Goal: Task Accomplishment & Management: Complete application form

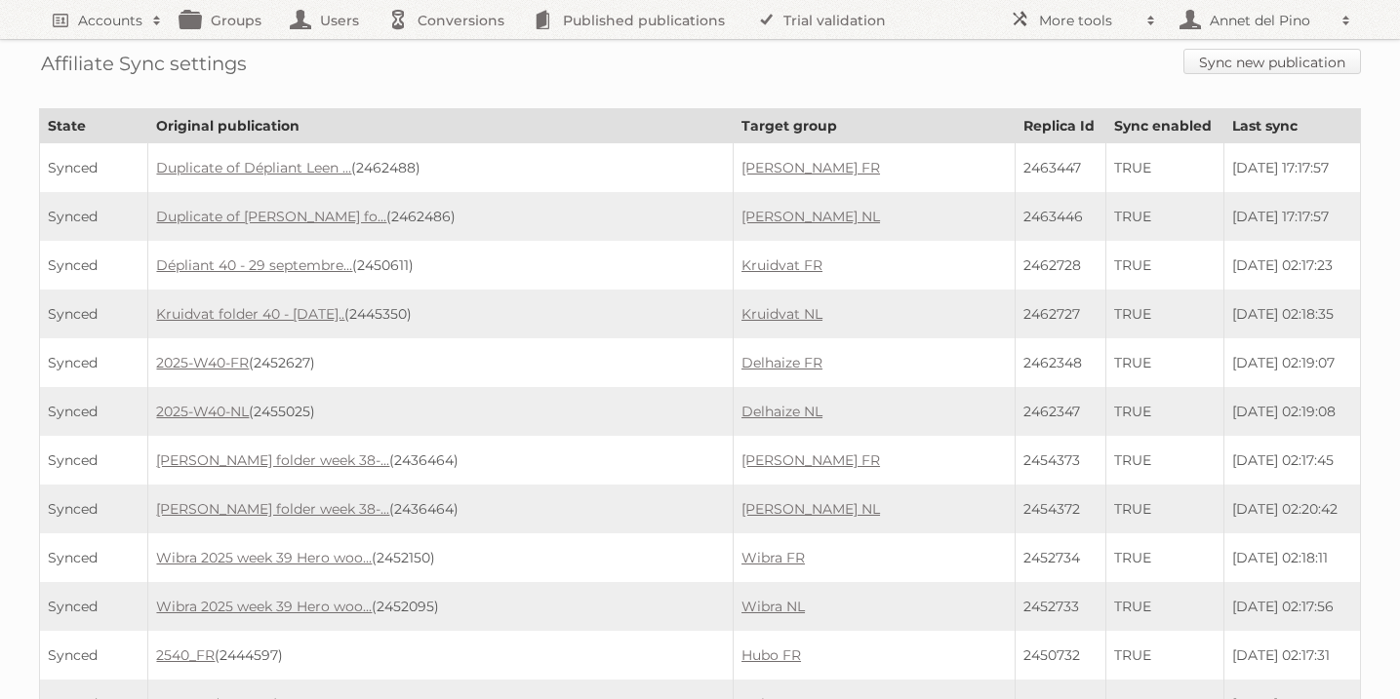
click at [1243, 63] on link "Sync new publication" at bounding box center [1272, 61] width 178 height 25
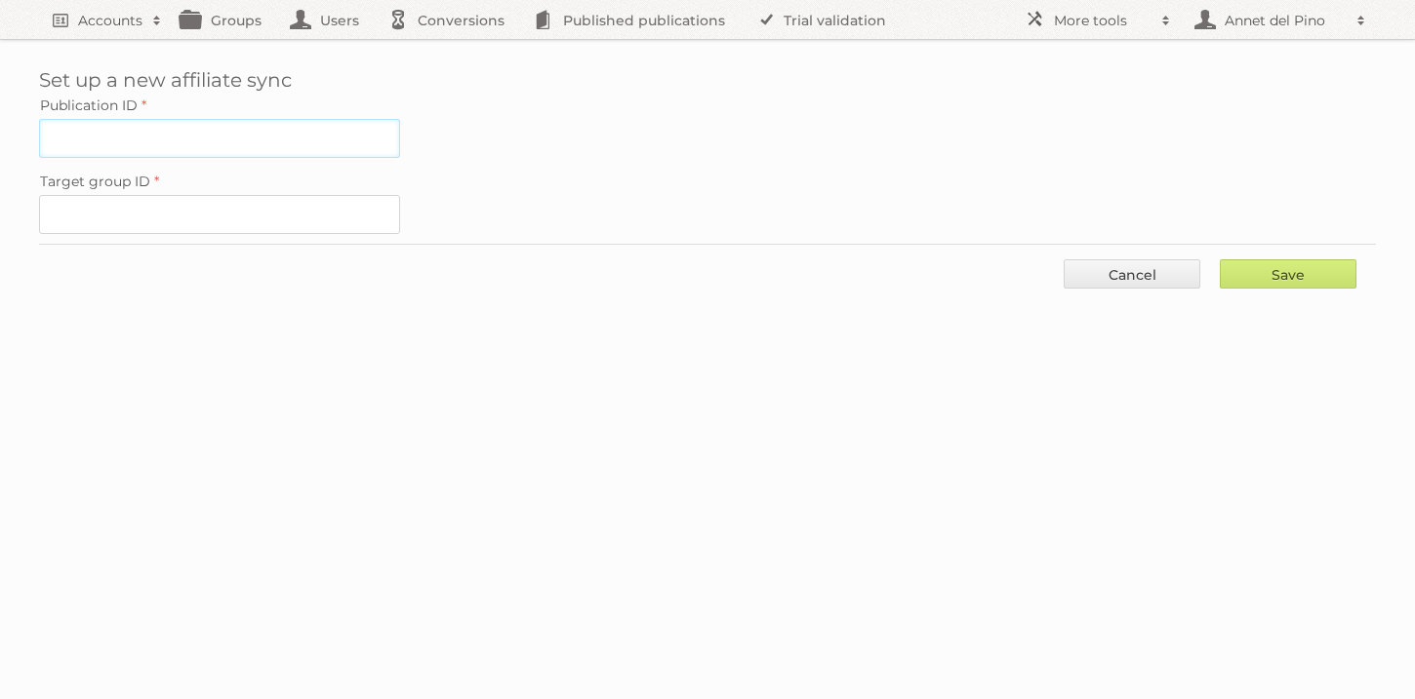
click at [208, 145] on input "Publication ID" at bounding box center [219, 138] width 361 height 39
paste input "2463418"
type input "2463418"
click at [238, 221] on input "Target group ID" at bounding box center [219, 214] width 361 height 39
paste input "61016"
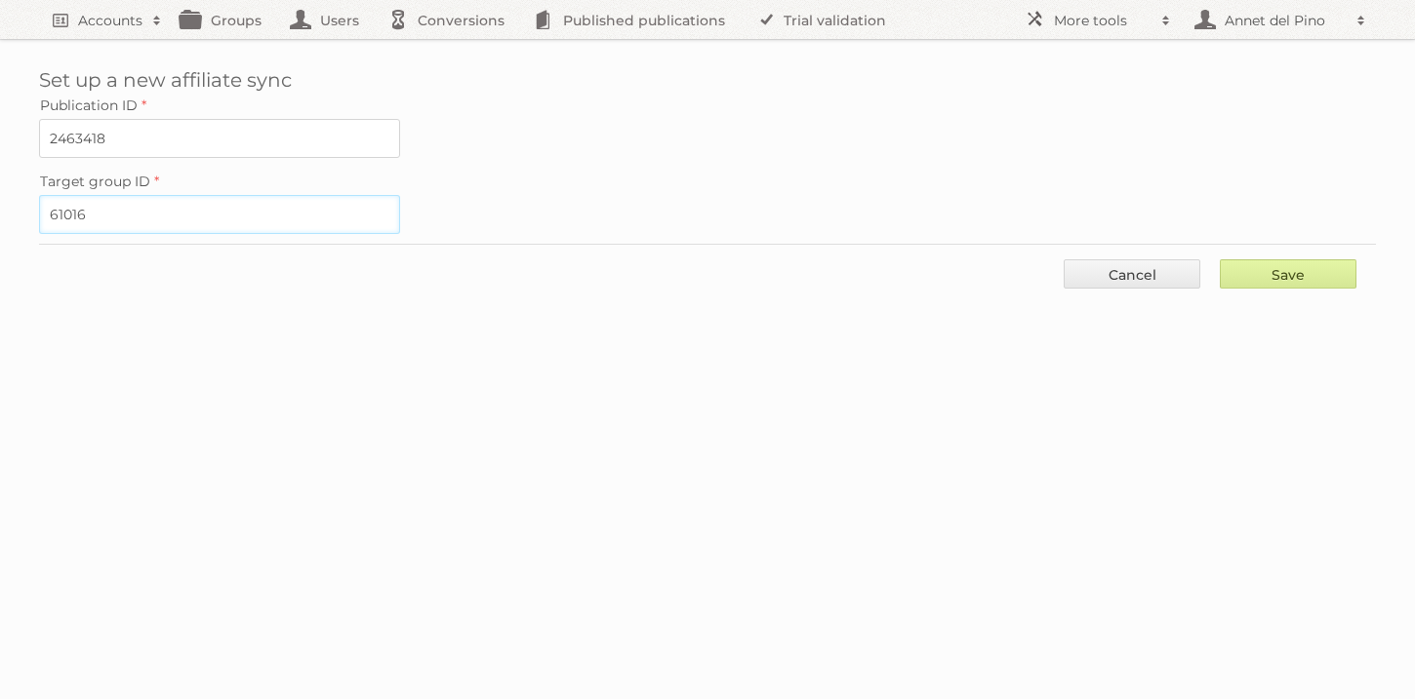
type input "61016"
click at [1291, 280] on input "Save" at bounding box center [1287, 274] width 137 height 29
type input "..."
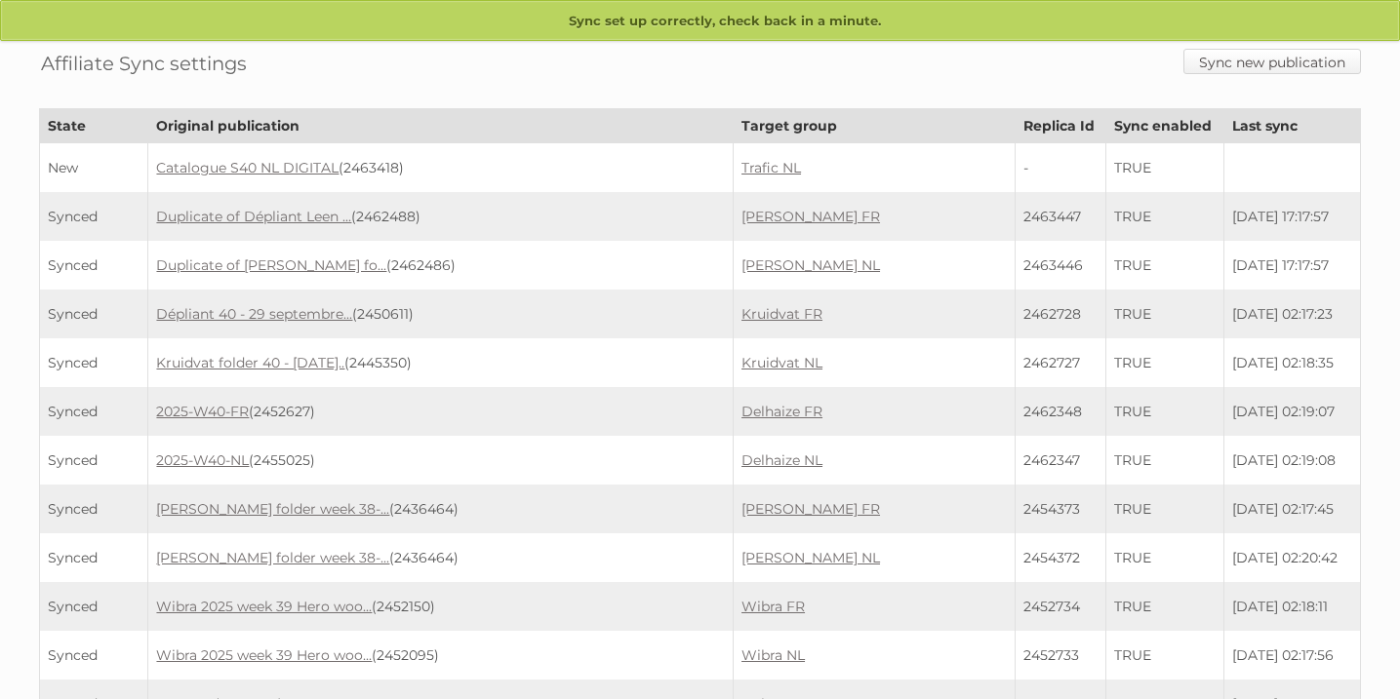
click at [1261, 64] on link "Sync new publication" at bounding box center [1272, 61] width 178 height 25
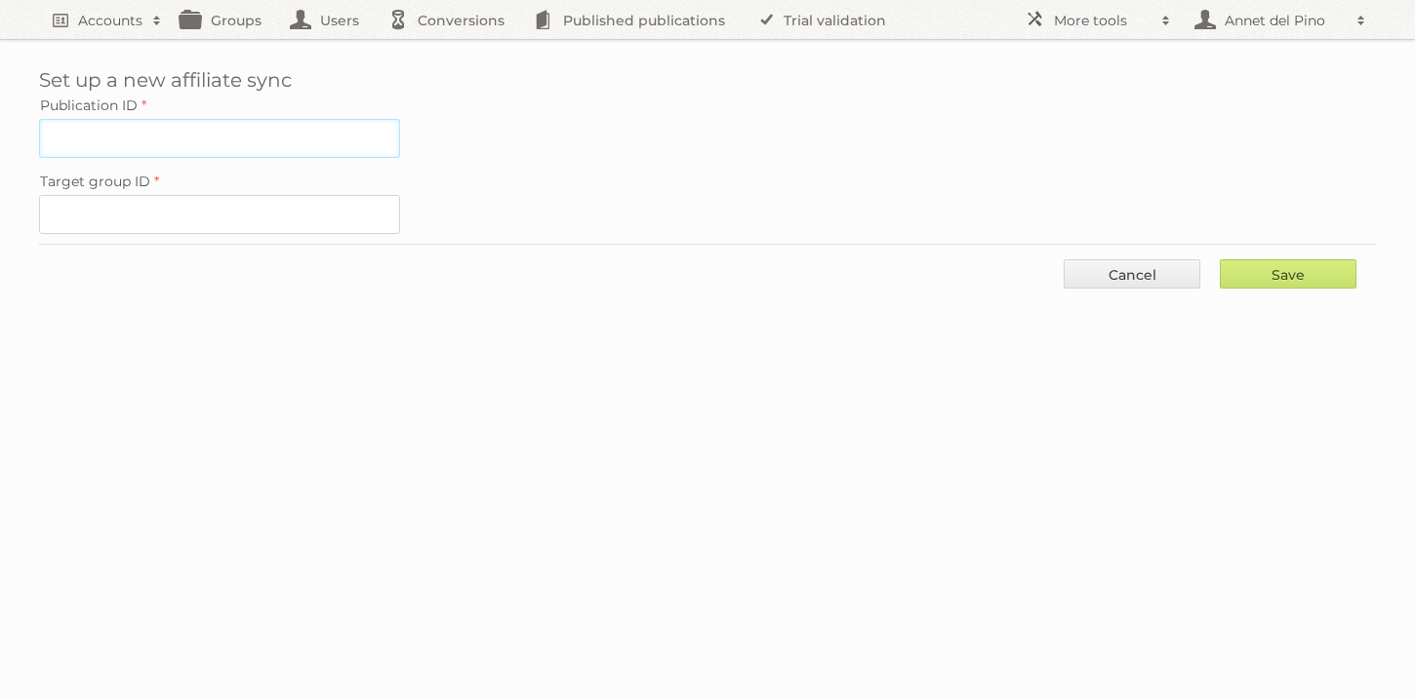
click at [161, 150] on input "Publication ID" at bounding box center [219, 138] width 361 height 39
paste input "2463416"
type input "2463416"
click at [292, 203] on input "Target group ID" at bounding box center [219, 214] width 361 height 39
paste input "61015"
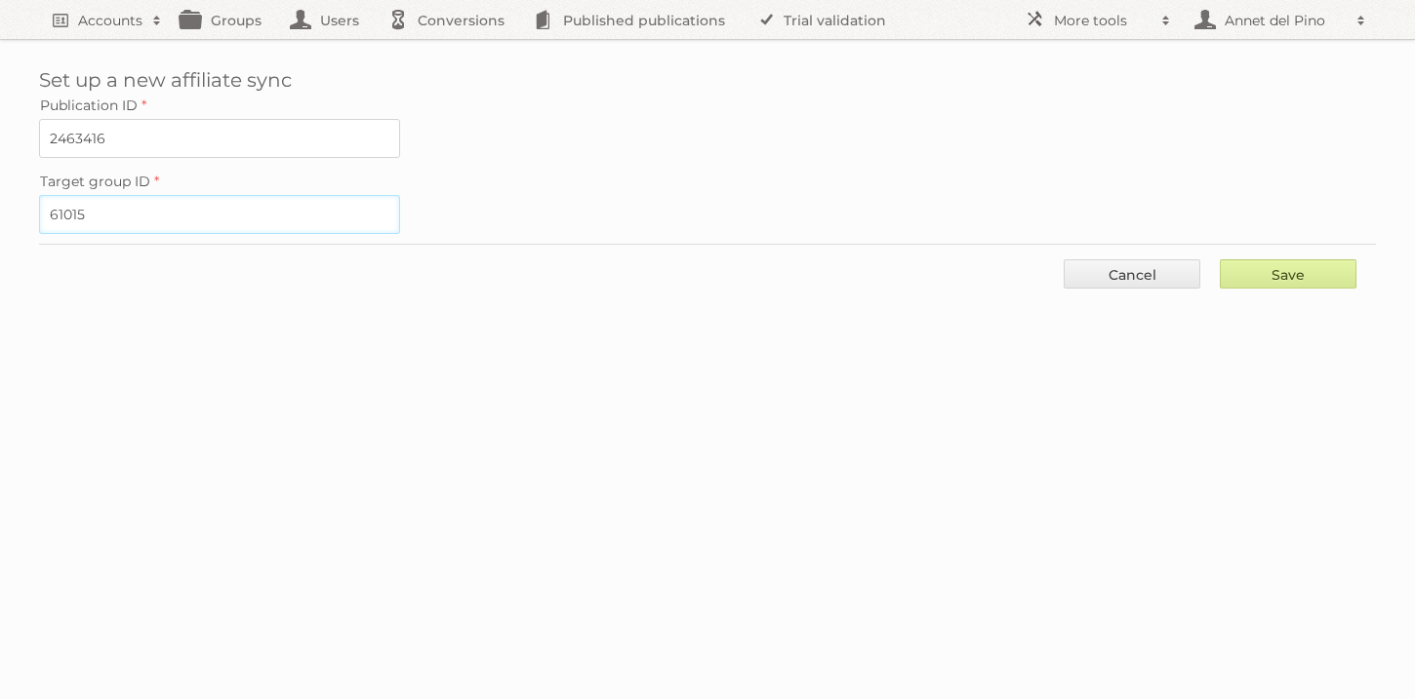
type input "61015"
click at [1257, 271] on input "Save" at bounding box center [1287, 274] width 137 height 29
type input "..."
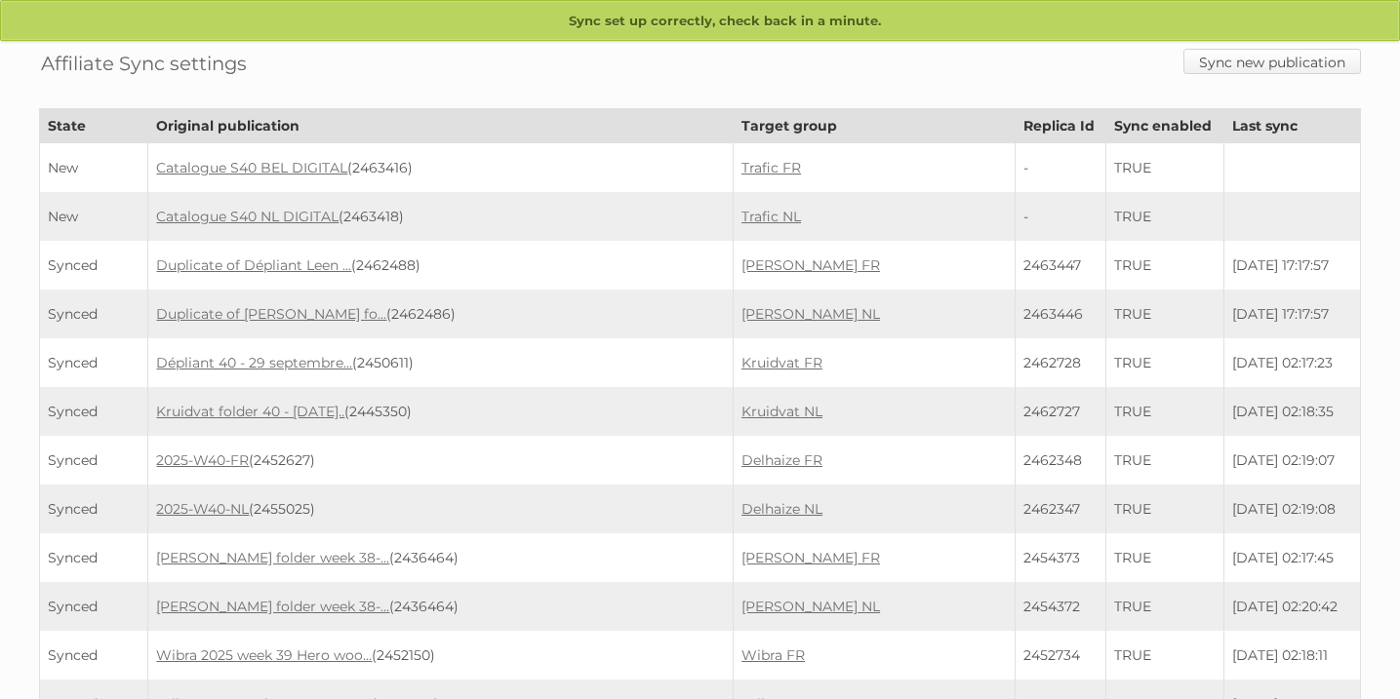
click at [1280, 57] on link "Sync new publication" at bounding box center [1272, 61] width 178 height 25
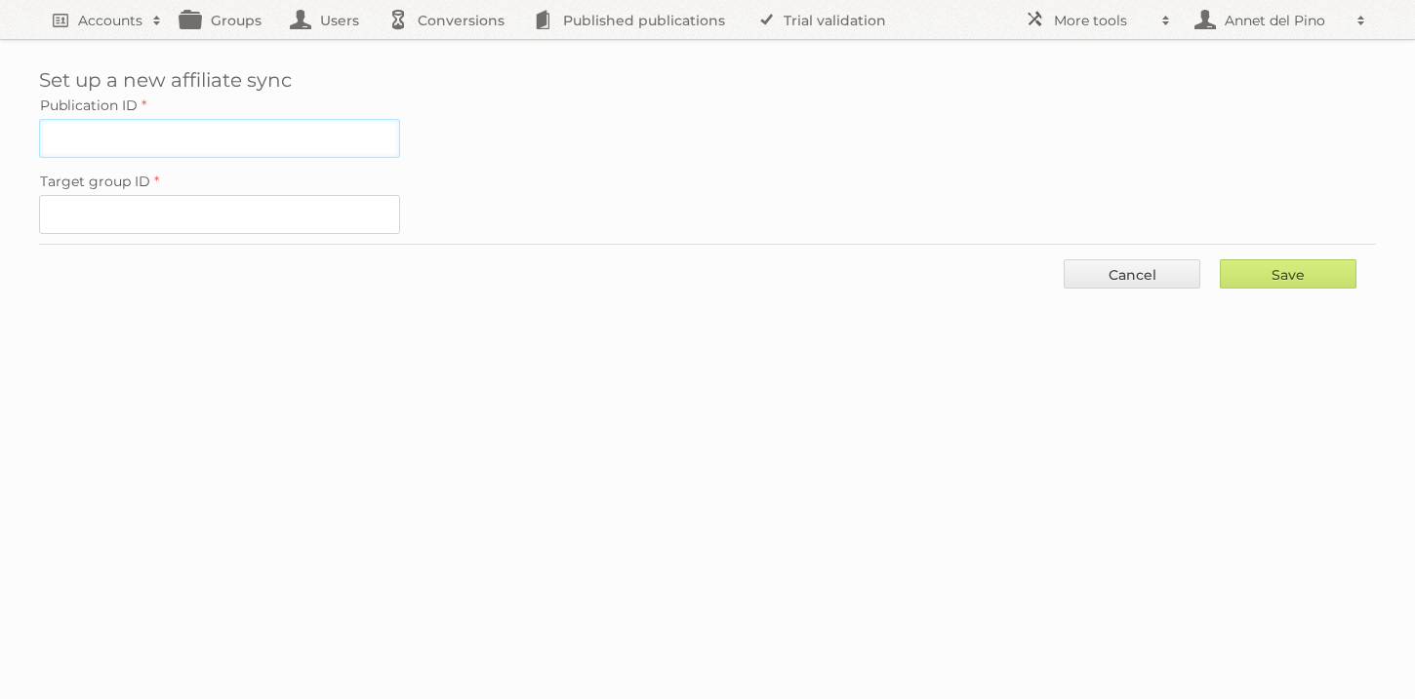
click at [247, 141] on input "Publication ID" at bounding box center [219, 138] width 361 height 39
paste input "2462692"
type input "2462692"
click at [210, 203] on input "Target group ID" at bounding box center [219, 214] width 361 height 39
paste input "21279"
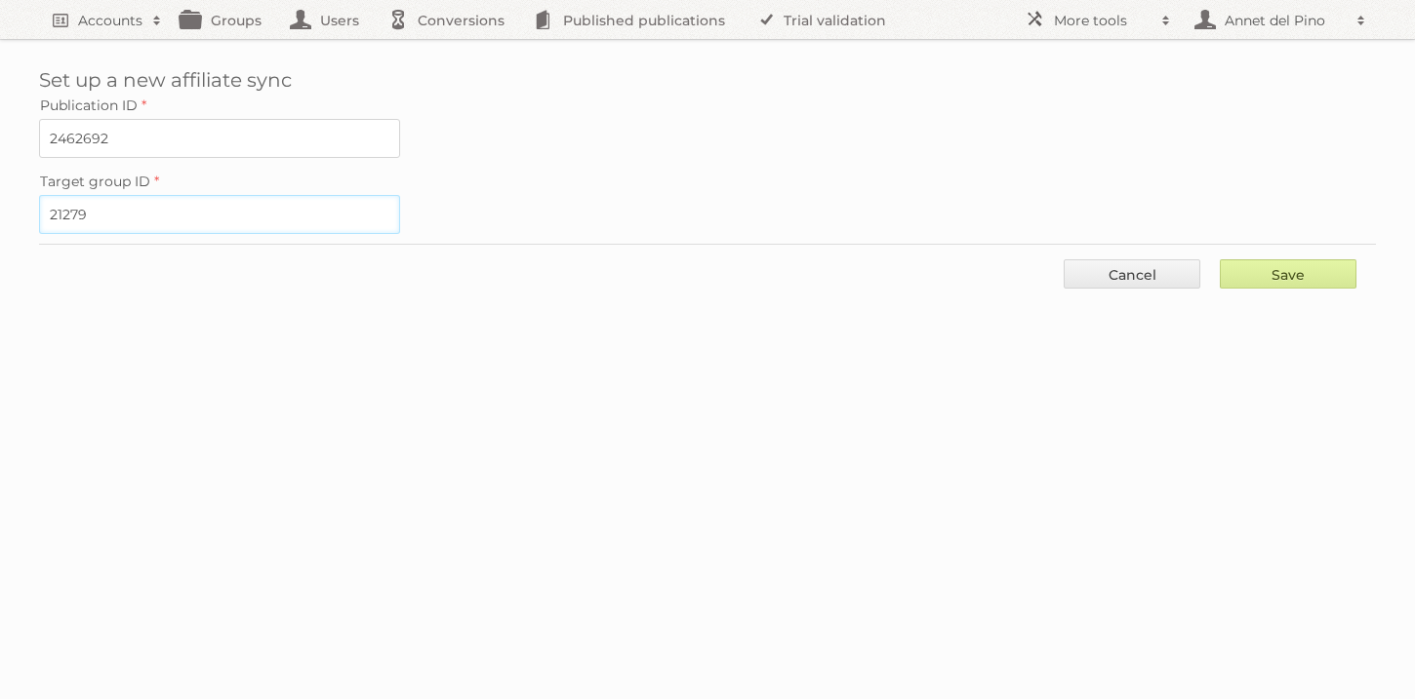
type input "21279"
click at [1253, 269] on input "Save" at bounding box center [1287, 274] width 137 height 29
type input "..."
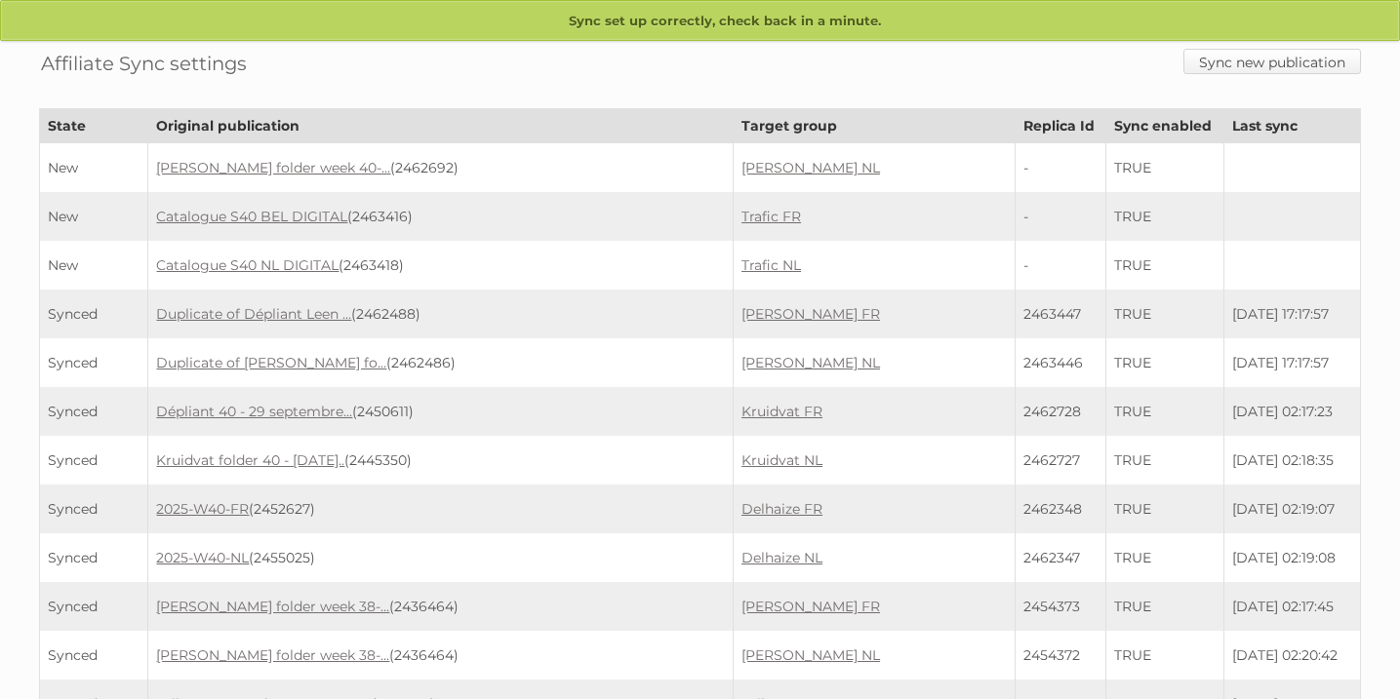
click at [1249, 64] on link "Sync new publication" at bounding box center [1272, 61] width 178 height 25
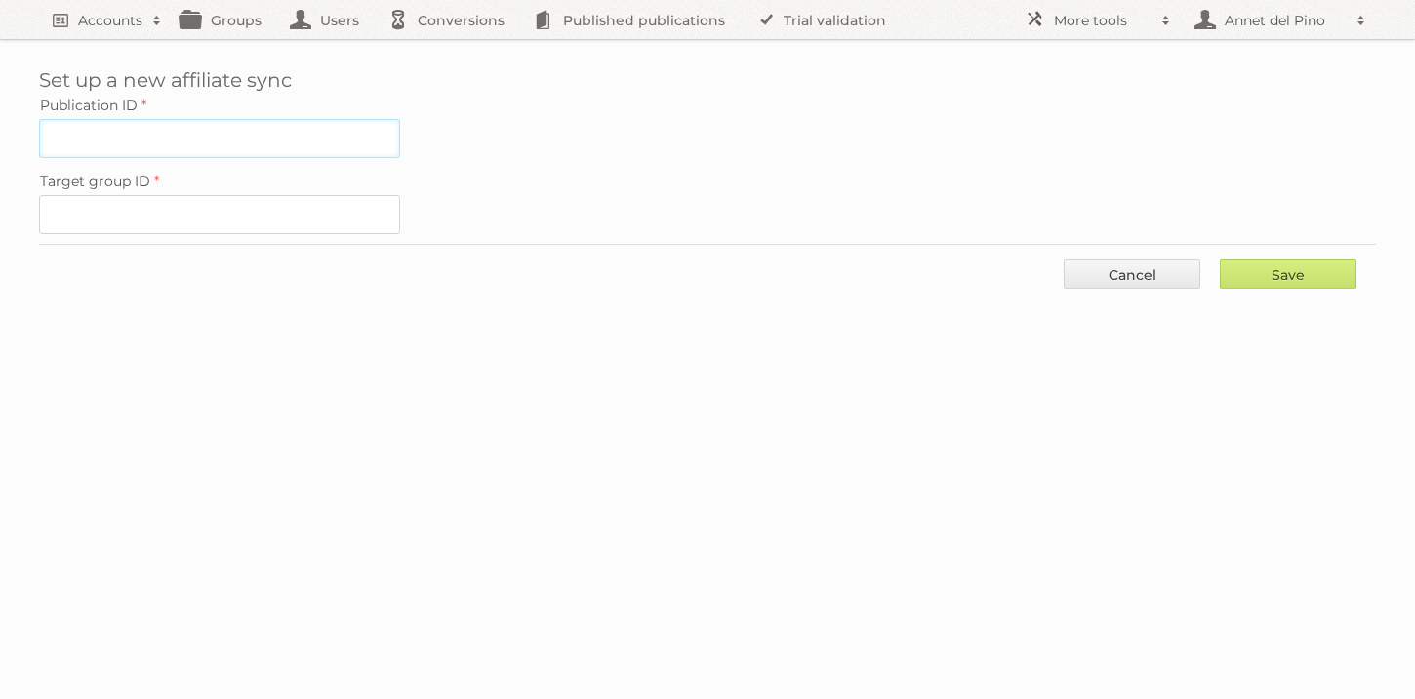
click at [329, 134] on input "Publication ID" at bounding box center [219, 138] width 361 height 39
paste input "2462696"
type input "2462696"
click at [241, 183] on label "Target group ID" at bounding box center [707, 181] width 1337 height 27
click at [241, 195] on input "Target group ID" at bounding box center [219, 214] width 361 height 39
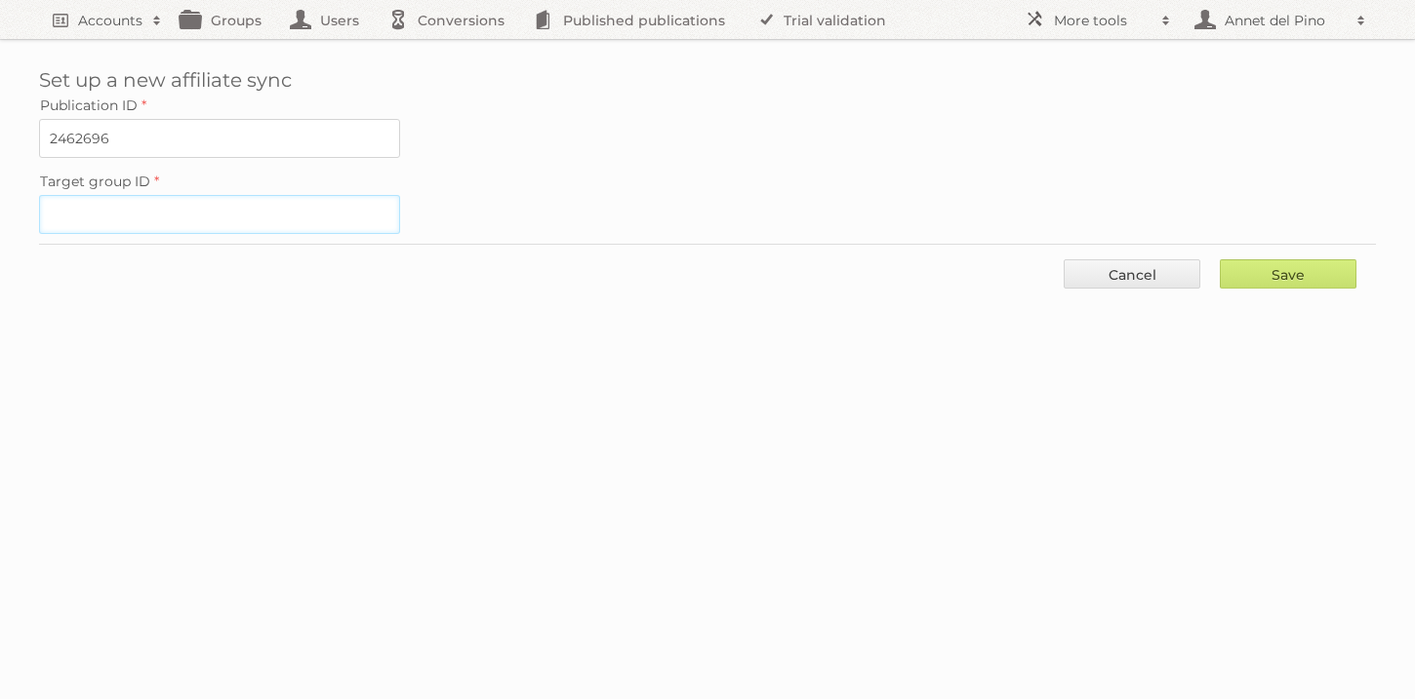
paste input "21280"
type input "21280"
click at [1237, 275] on input "Save" at bounding box center [1287, 274] width 137 height 29
type input "..."
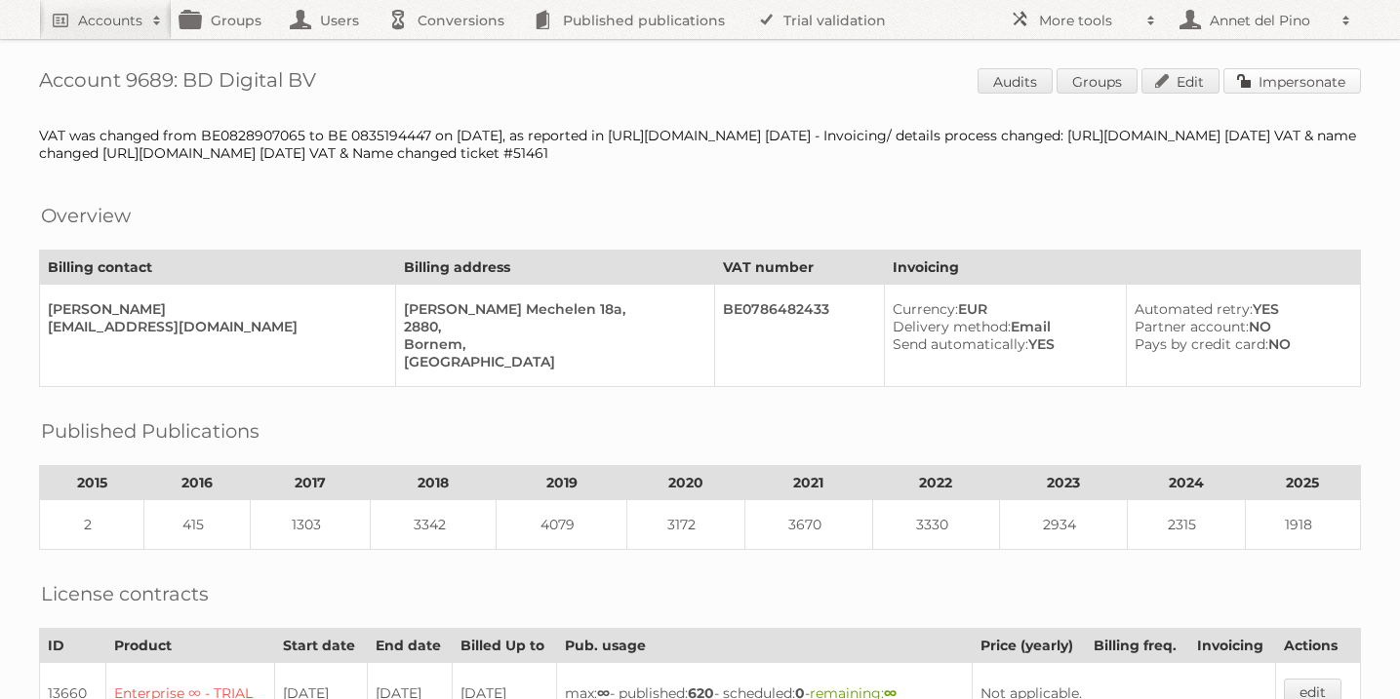
click at [1279, 75] on link "Impersonate" at bounding box center [1292, 80] width 138 height 25
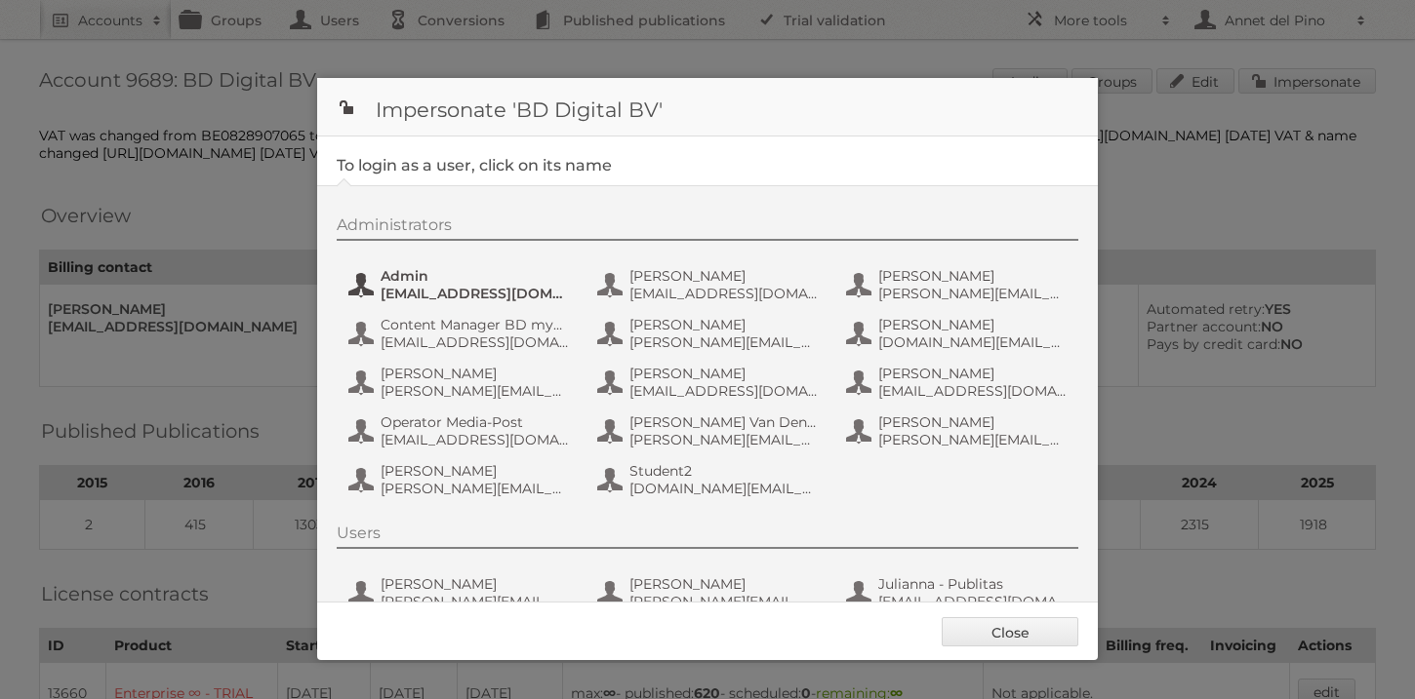
click at [461, 296] on span "[EMAIL_ADDRESS][DOMAIN_NAME]" at bounding box center [474, 294] width 189 height 18
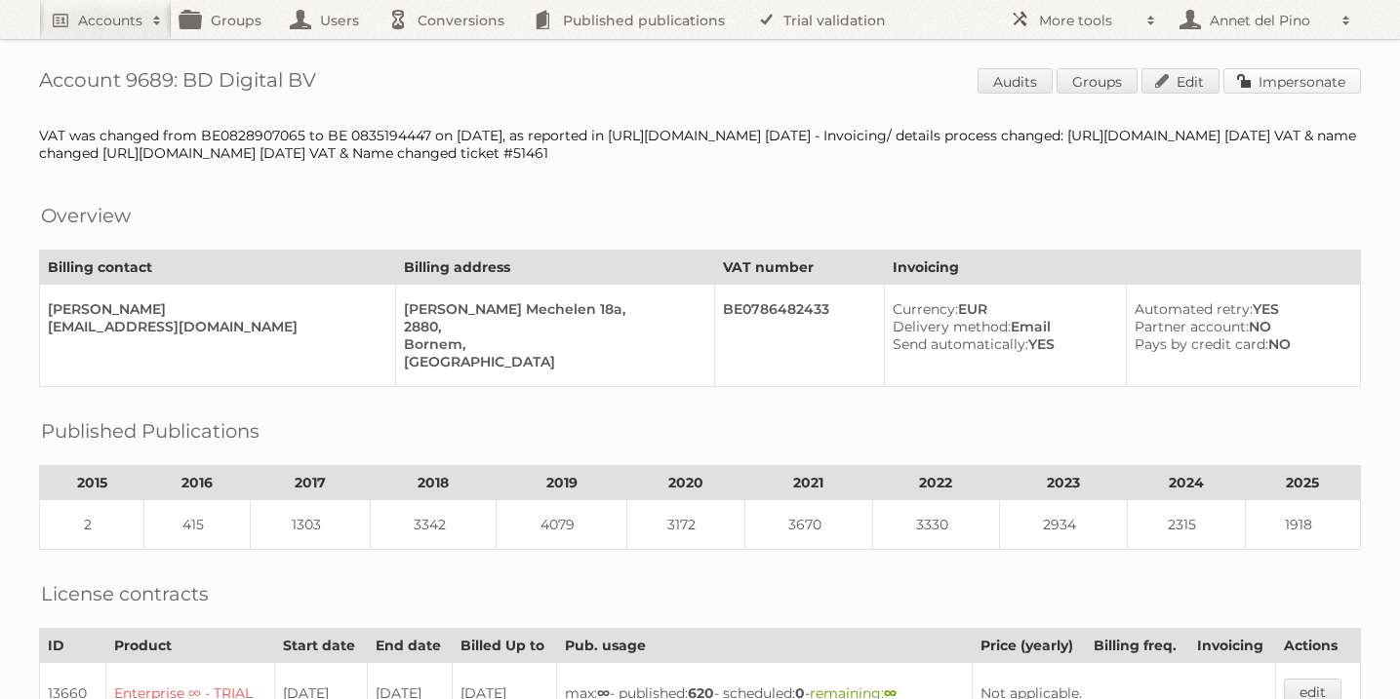
click at [1293, 87] on link "Impersonate" at bounding box center [1292, 80] width 138 height 25
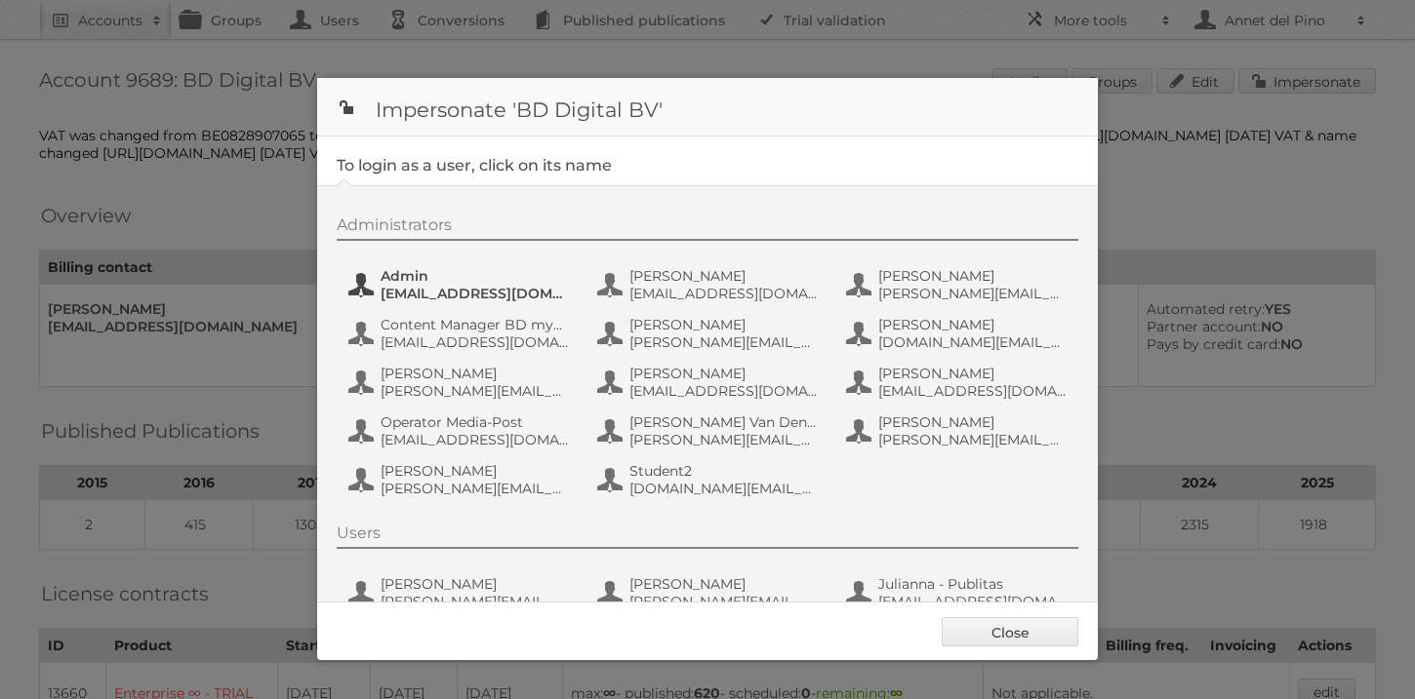
click at [433, 289] on span "[EMAIL_ADDRESS][DOMAIN_NAME]" at bounding box center [474, 294] width 189 height 18
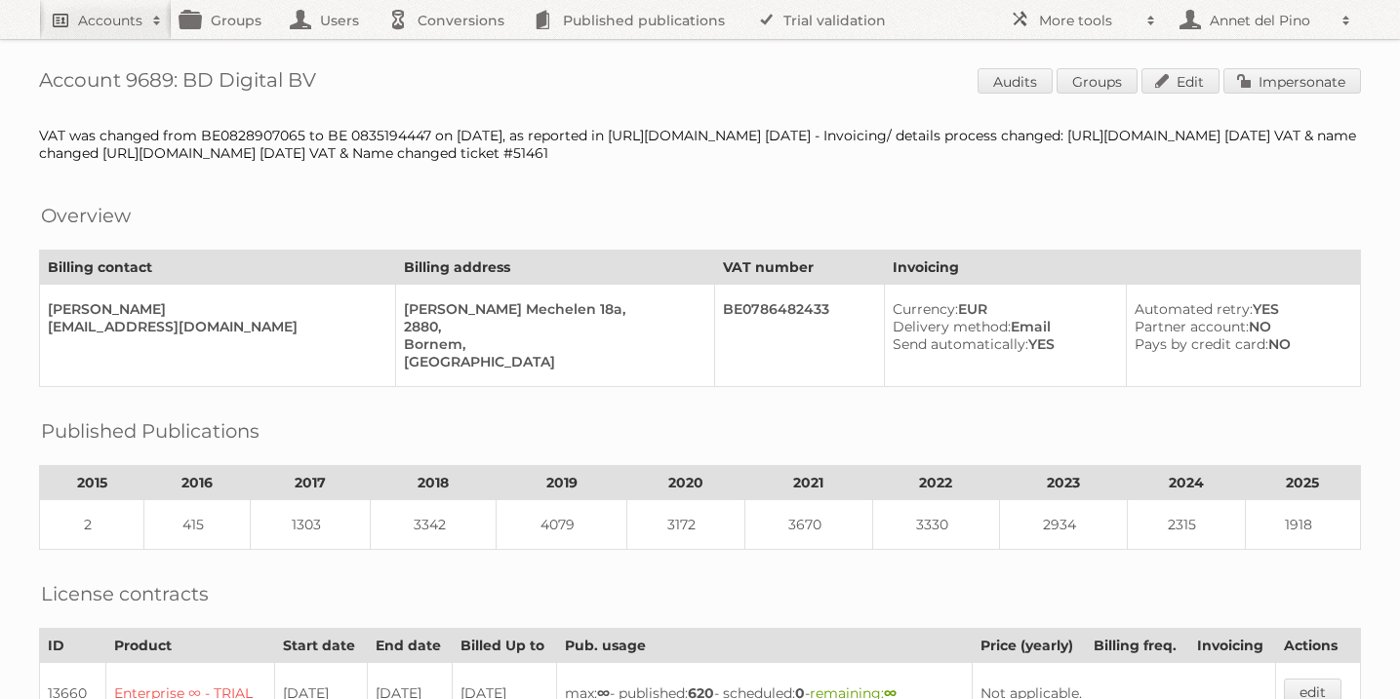
click at [116, 20] on h2 "Accounts" at bounding box center [110, 21] width 64 height 20
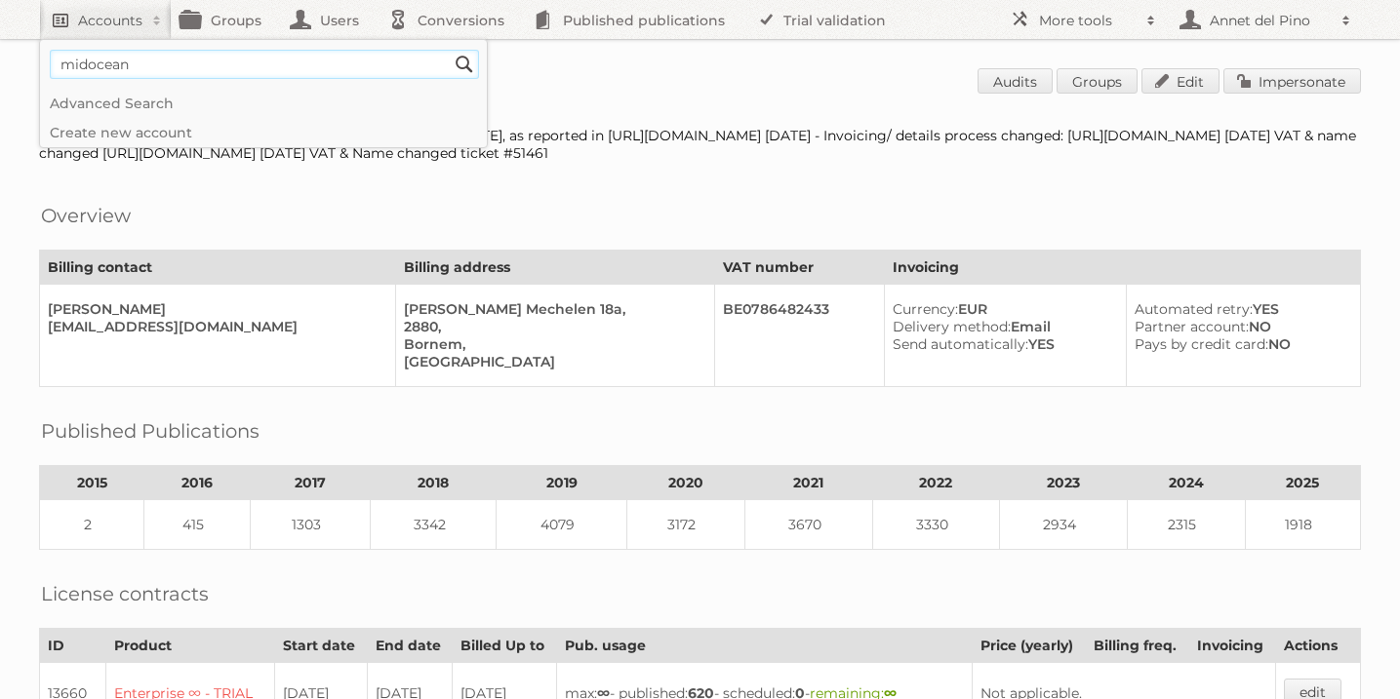
type input"] "midocean"
click at [450, 50] on input "Search" at bounding box center [464, 64] width 29 height 29
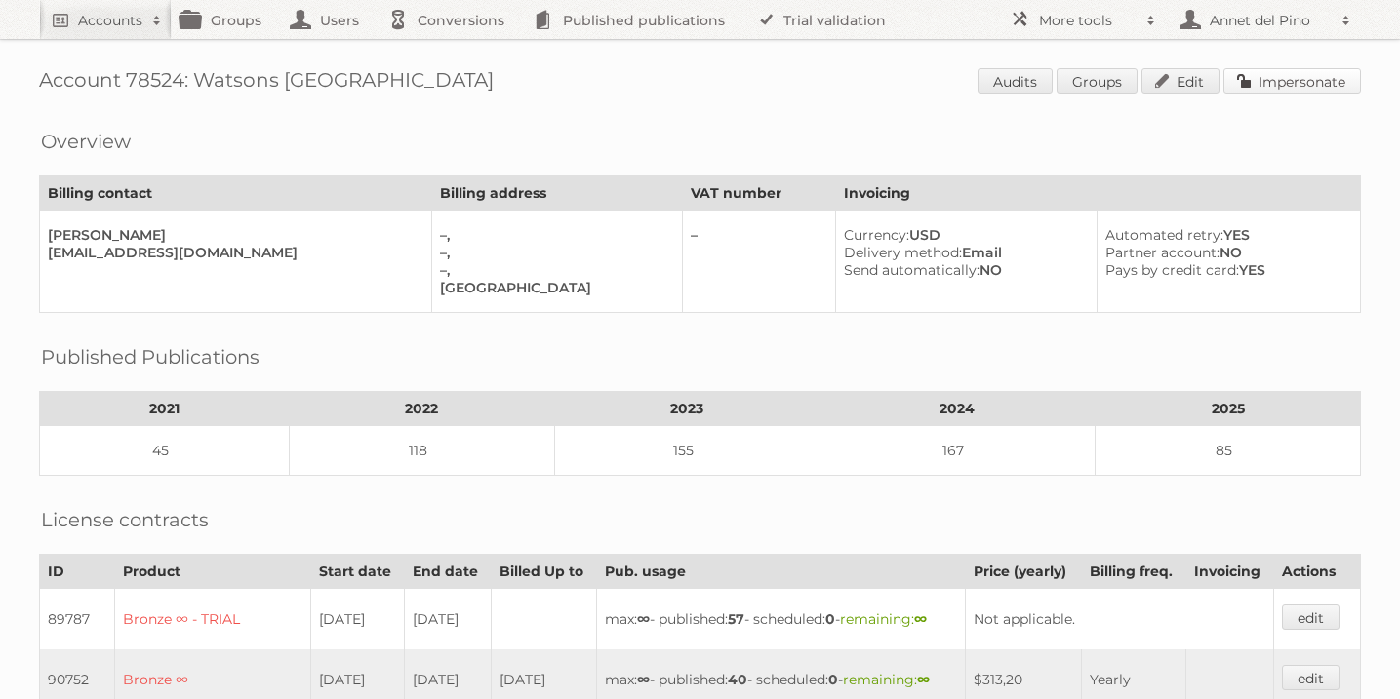
click at [1318, 85] on link "Impersonate" at bounding box center [1292, 80] width 138 height 25
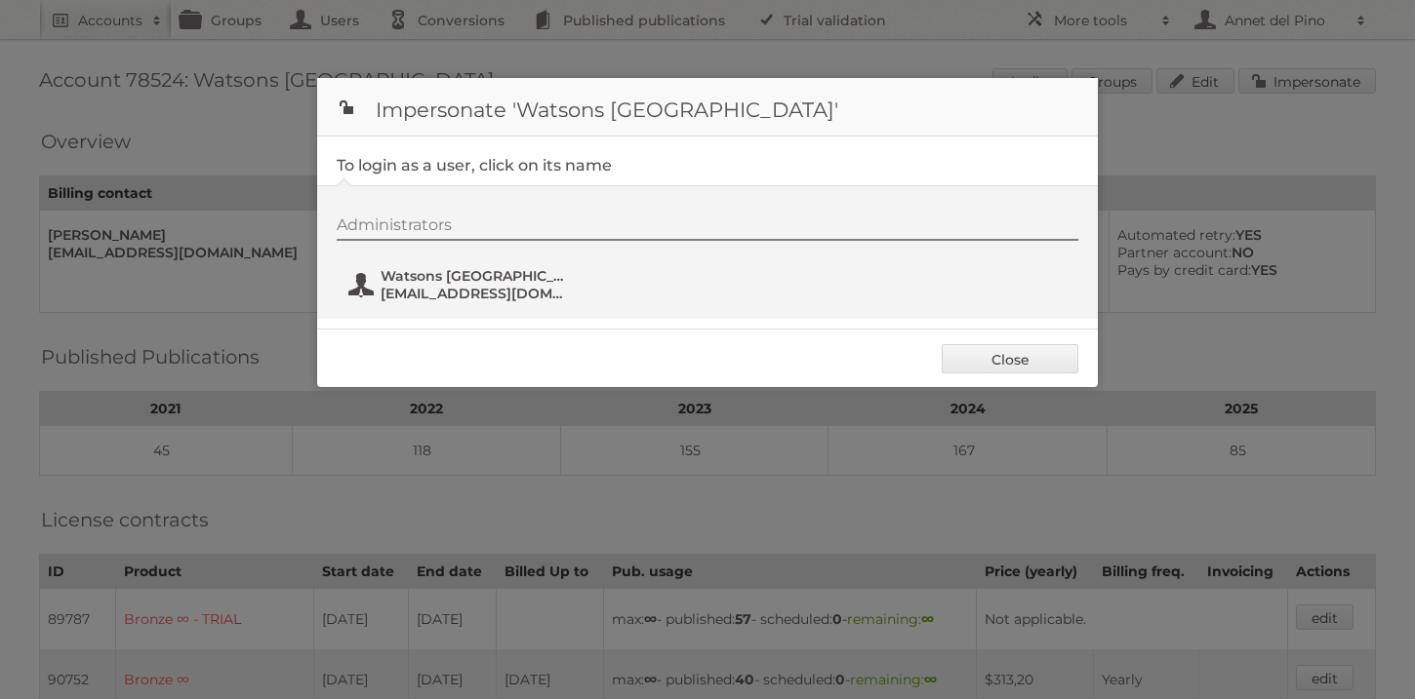
click at [509, 283] on span "Watsons [GEOGRAPHIC_DATA]" at bounding box center [474, 276] width 189 height 18
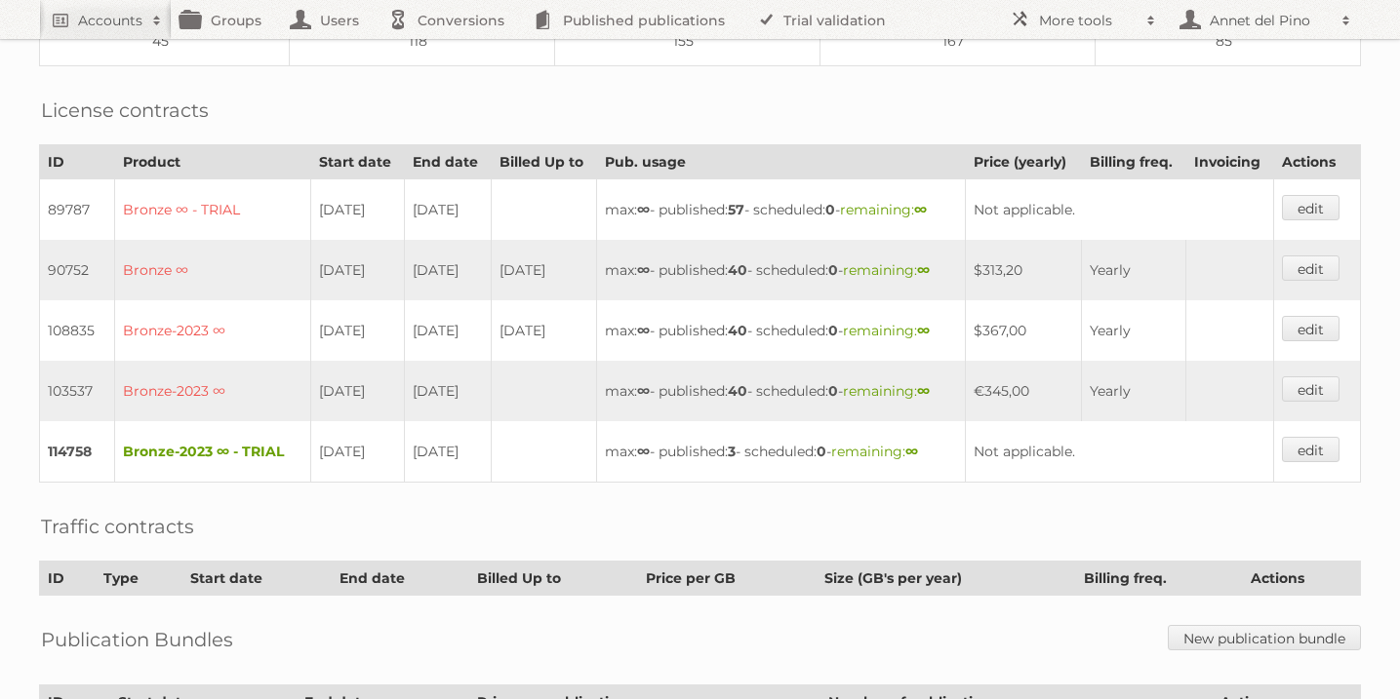
scroll to position [615, 0]
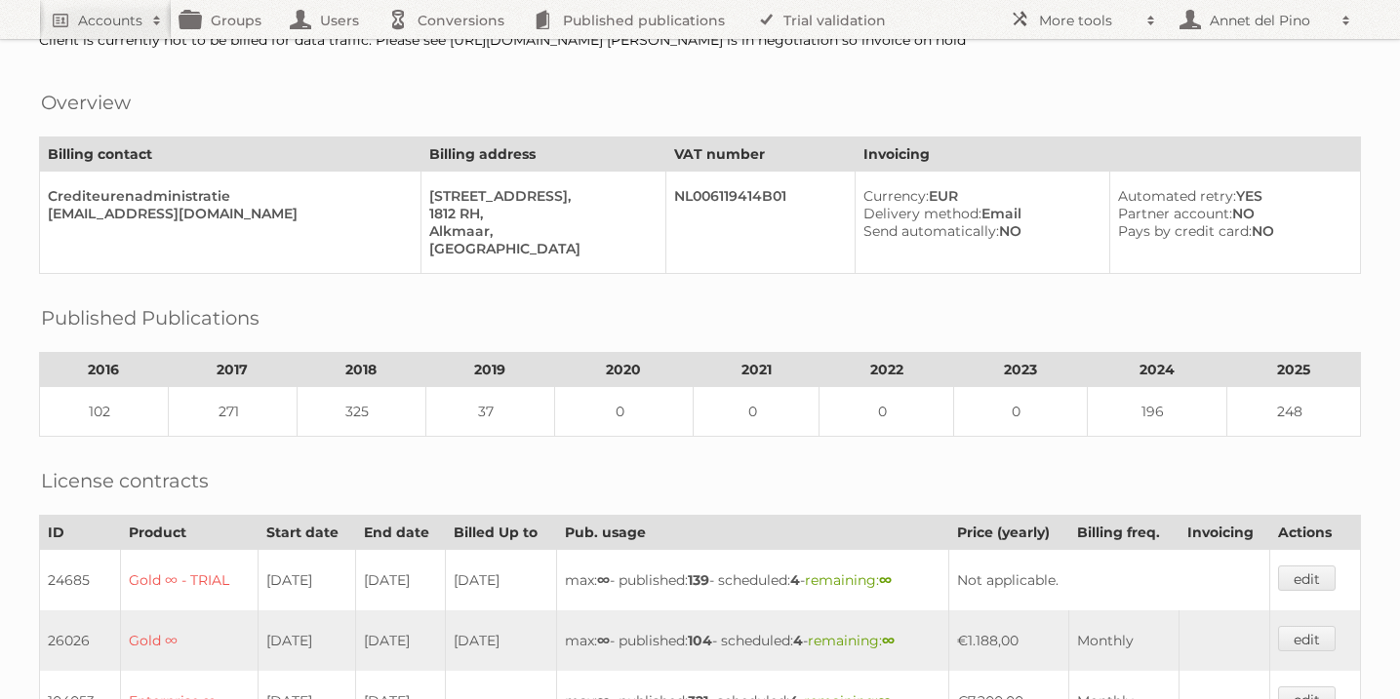
scroll to position [570, 0]
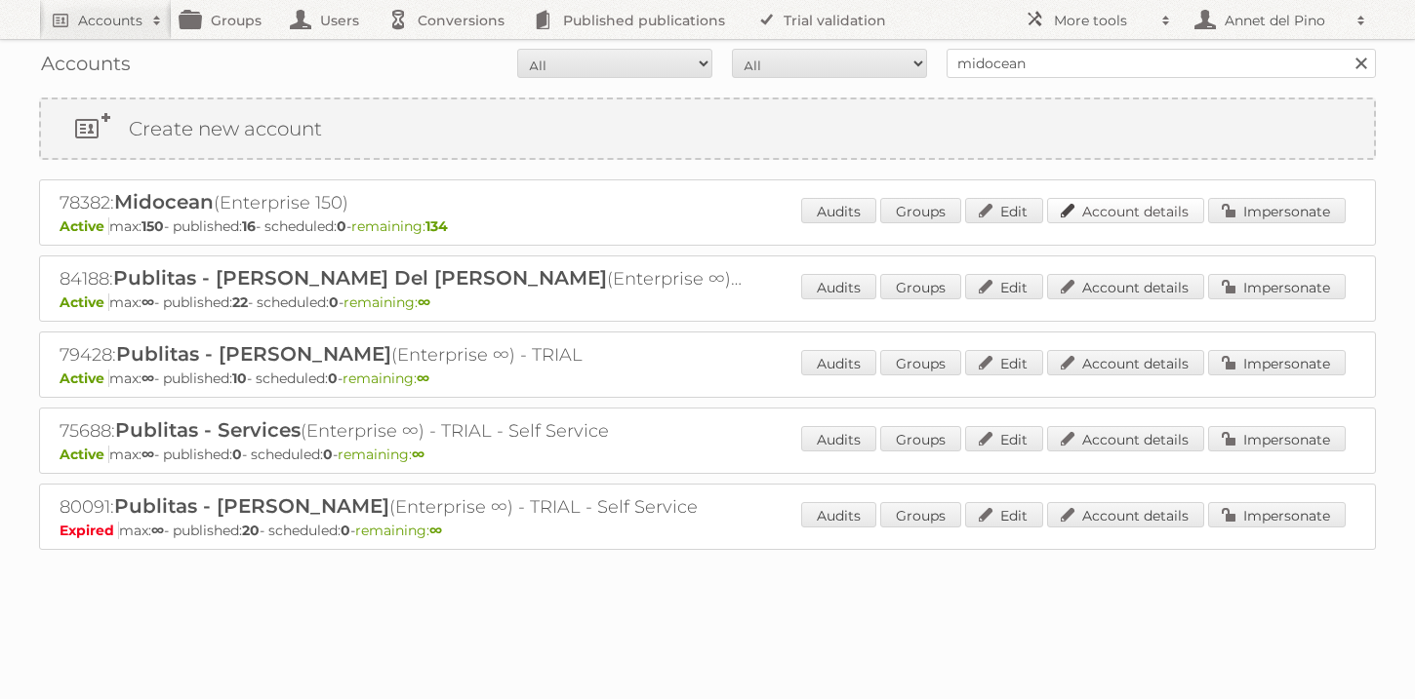
click at [1108, 216] on link "Account details" at bounding box center [1125, 210] width 157 height 25
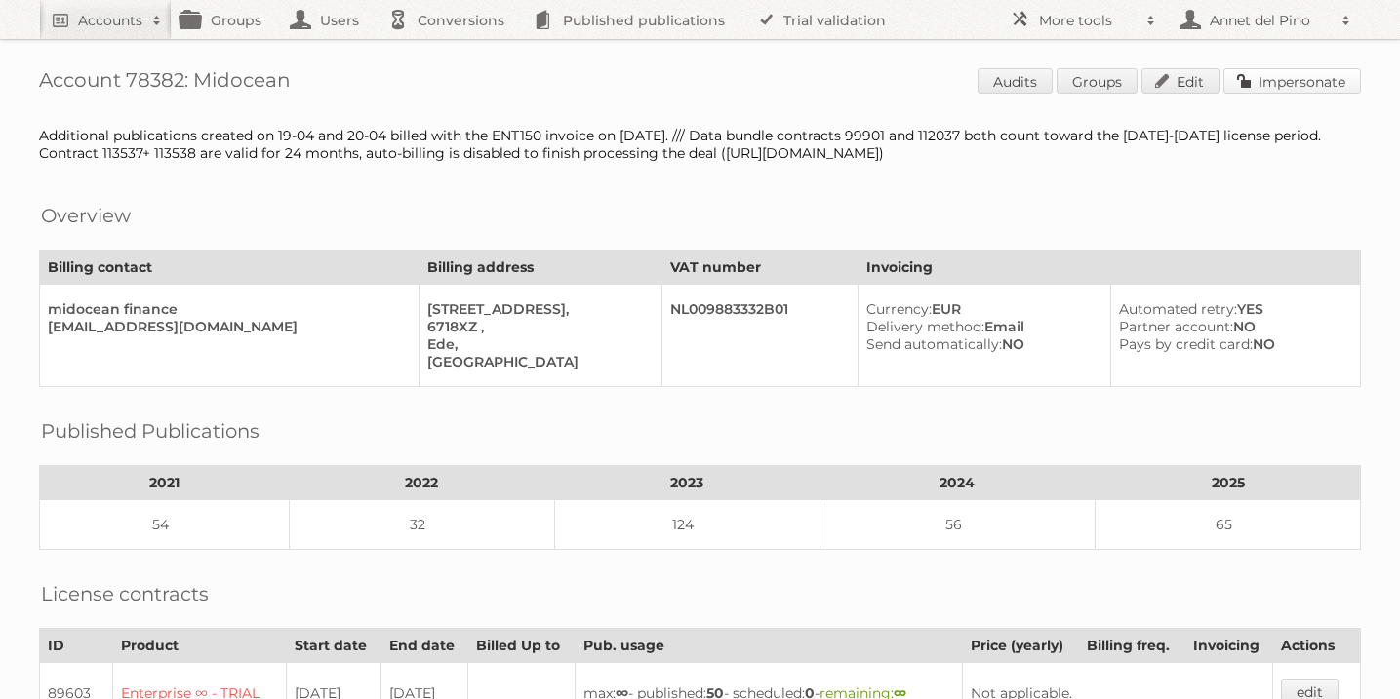
click at [1318, 75] on link "Impersonate" at bounding box center [1292, 80] width 138 height 25
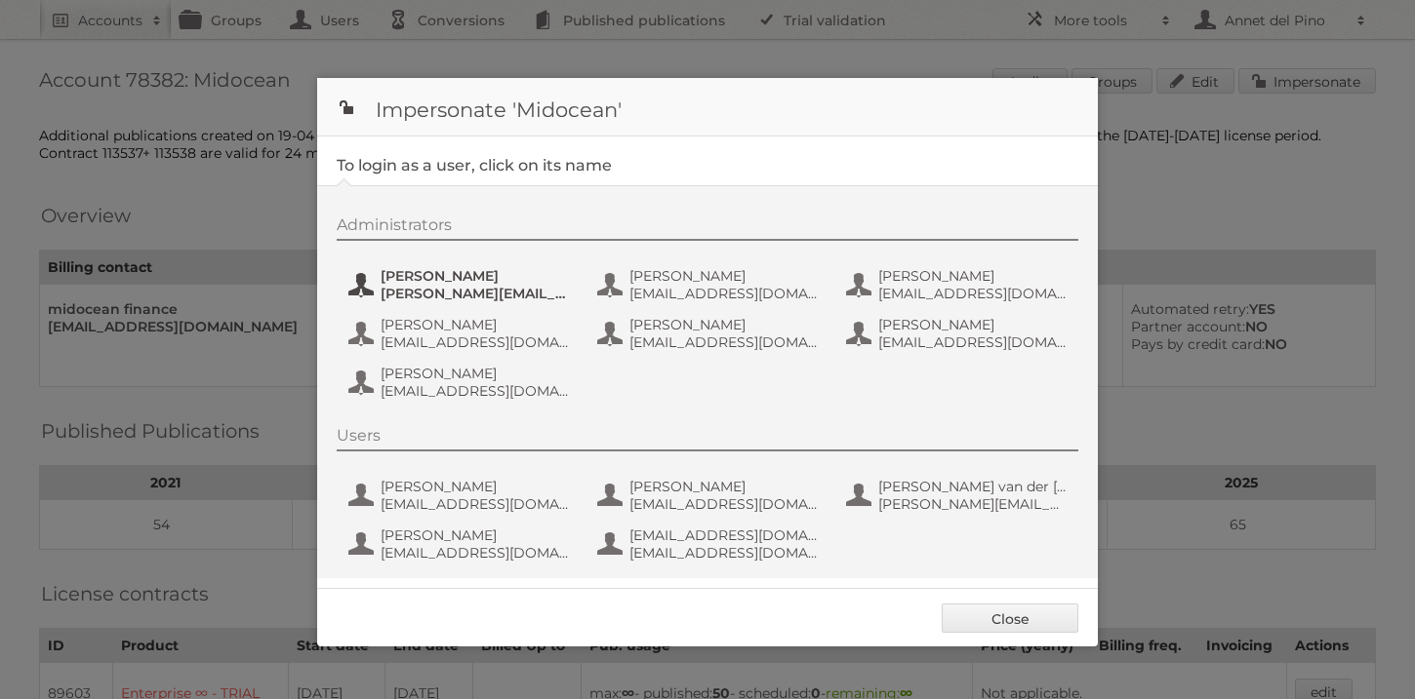
click at [434, 281] on span "[PERSON_NAME]" at bounding box center [474, 276] width 189 height 18
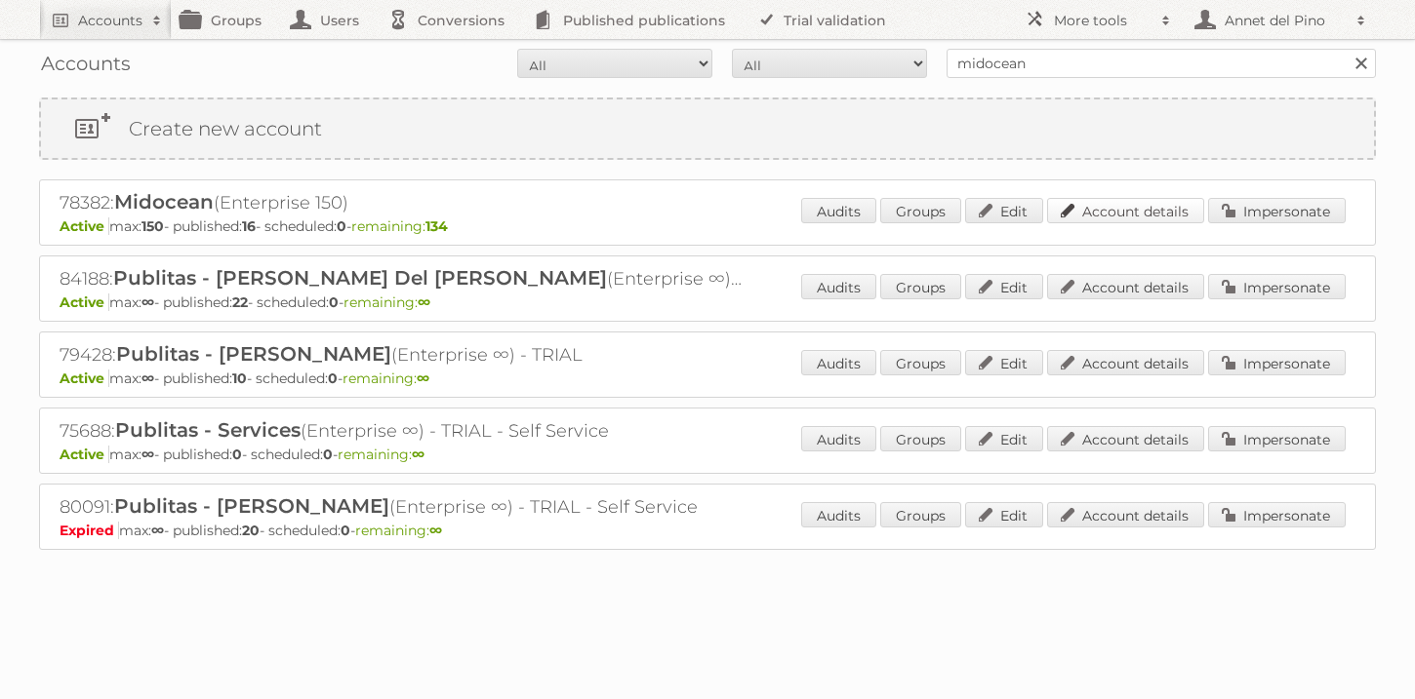
click at [1098, 215] on link "Account details" at bounding box center [1125, 210] width 157 height 25
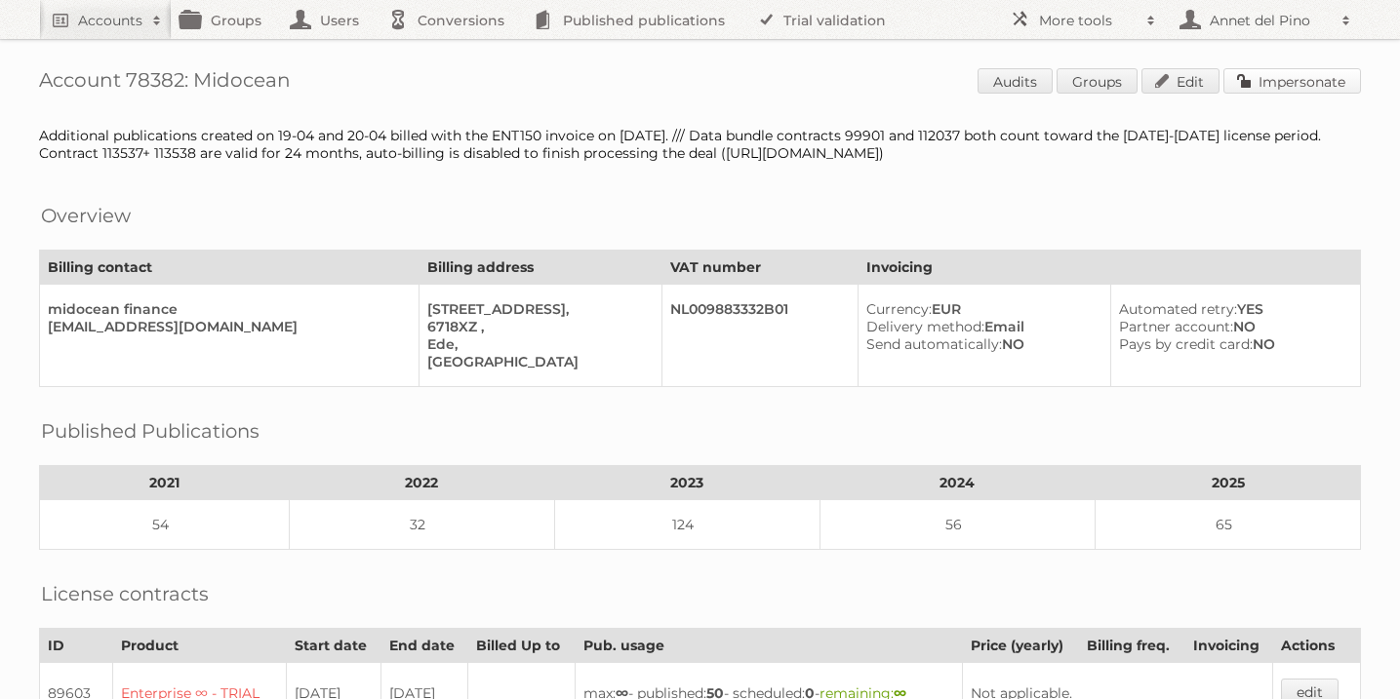
click at [1279, 89] on link "Impersonate" at bounding box center [1292, 80] width 138 height 25
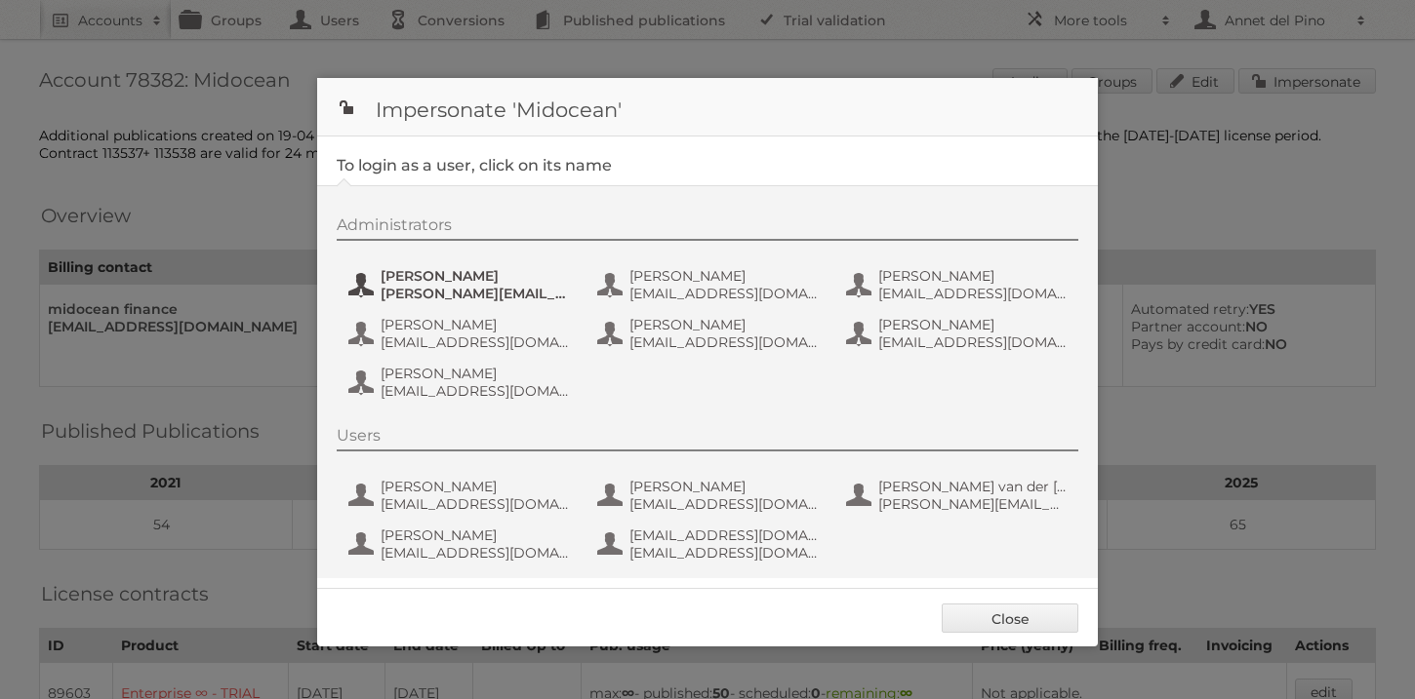
click at [432, 294] on span "[PERSON_NAME][EMAIL_ADDRESS][DOMAIN_NAME]" at bounding box center [474, 294] width 189 height 18
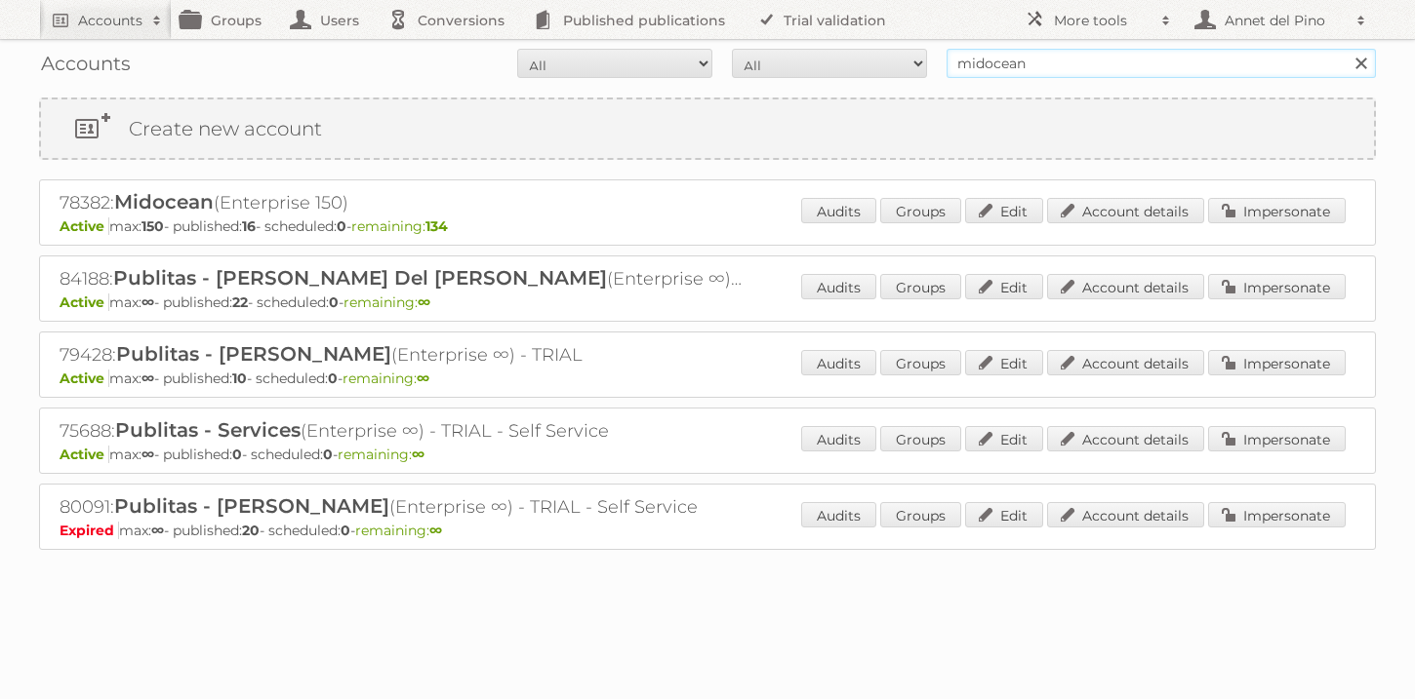
click at [1081, 64] on input "midocean" at bounding box center [1160, 63] width 429 height 29
paste input "[PERSON_NAME][EMAIL_ADDRESS][PERSON_NAME][DOMAIN_NAME]"
type input "[PERSON_NAME][EMAIL_ADDRESS][PERSON_NAME][DOMAIN_NAME]"
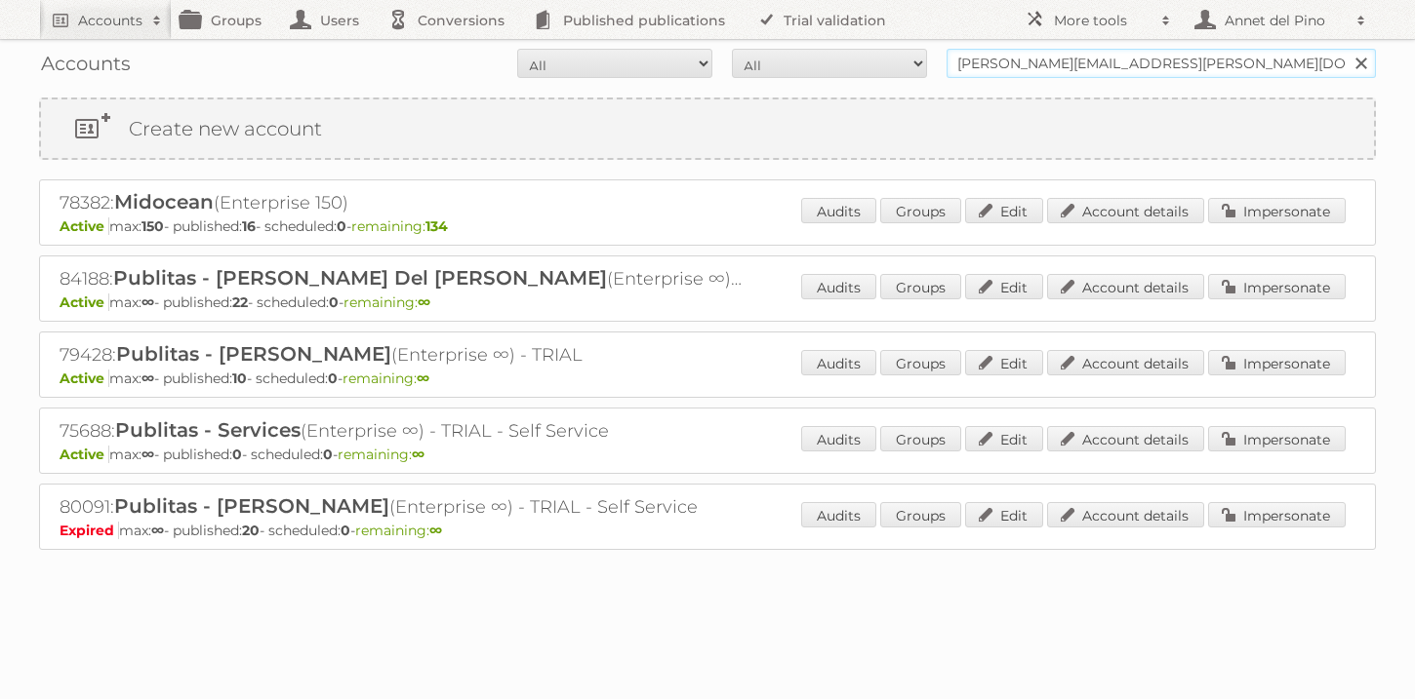
click at [1345, 49] on input "Search" at bounding box center [1359, 63] width 29 height 29
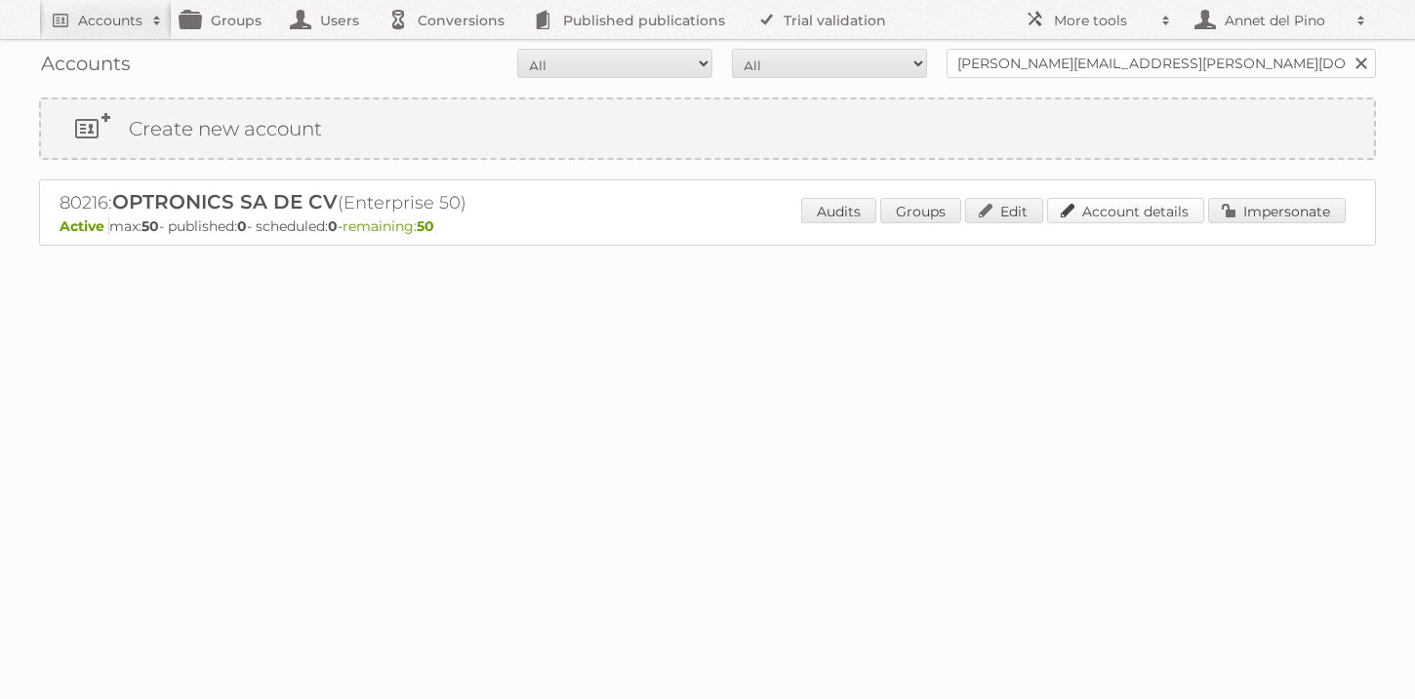
click at [1148, 205] on link "Account details" at bounding box center [1125, 210] width 157 height 25
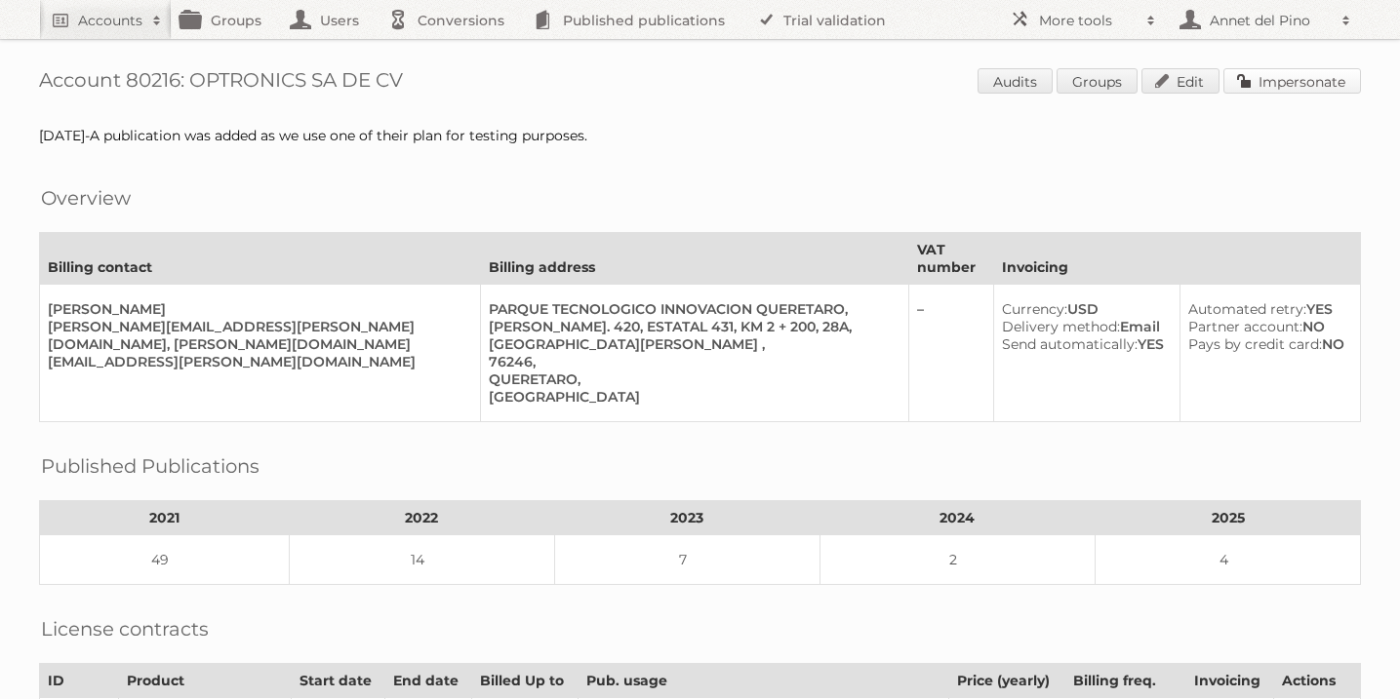
click at [1288, 86] on link "Impersonate" at bounding box center [1292, 80] width 138 height 25
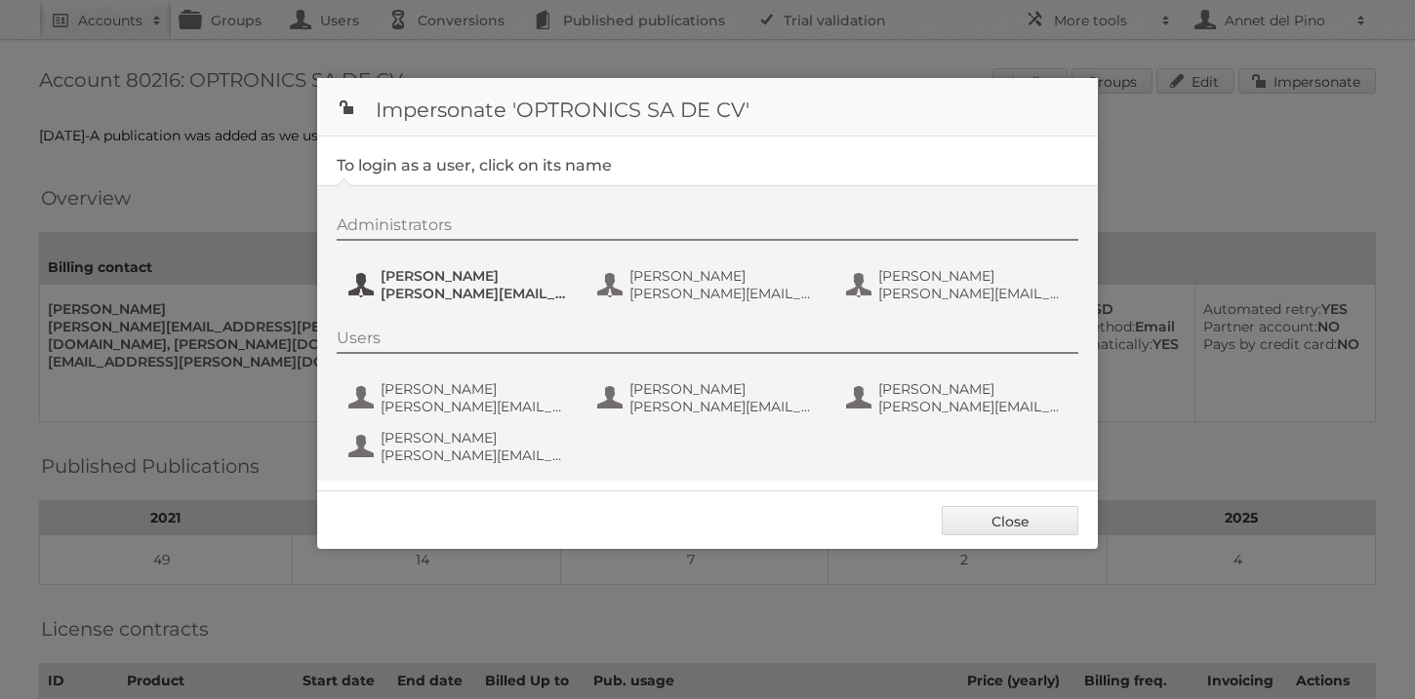
click at [520, 286] on span "[PERSON_NAME][EMAIL_ADDRESS][PERSON_NAME][DOMAIN_NAME]" at bounding box center [474, 294] width 189 height 18
